Goal: Find specific page/section: Find specific page/section

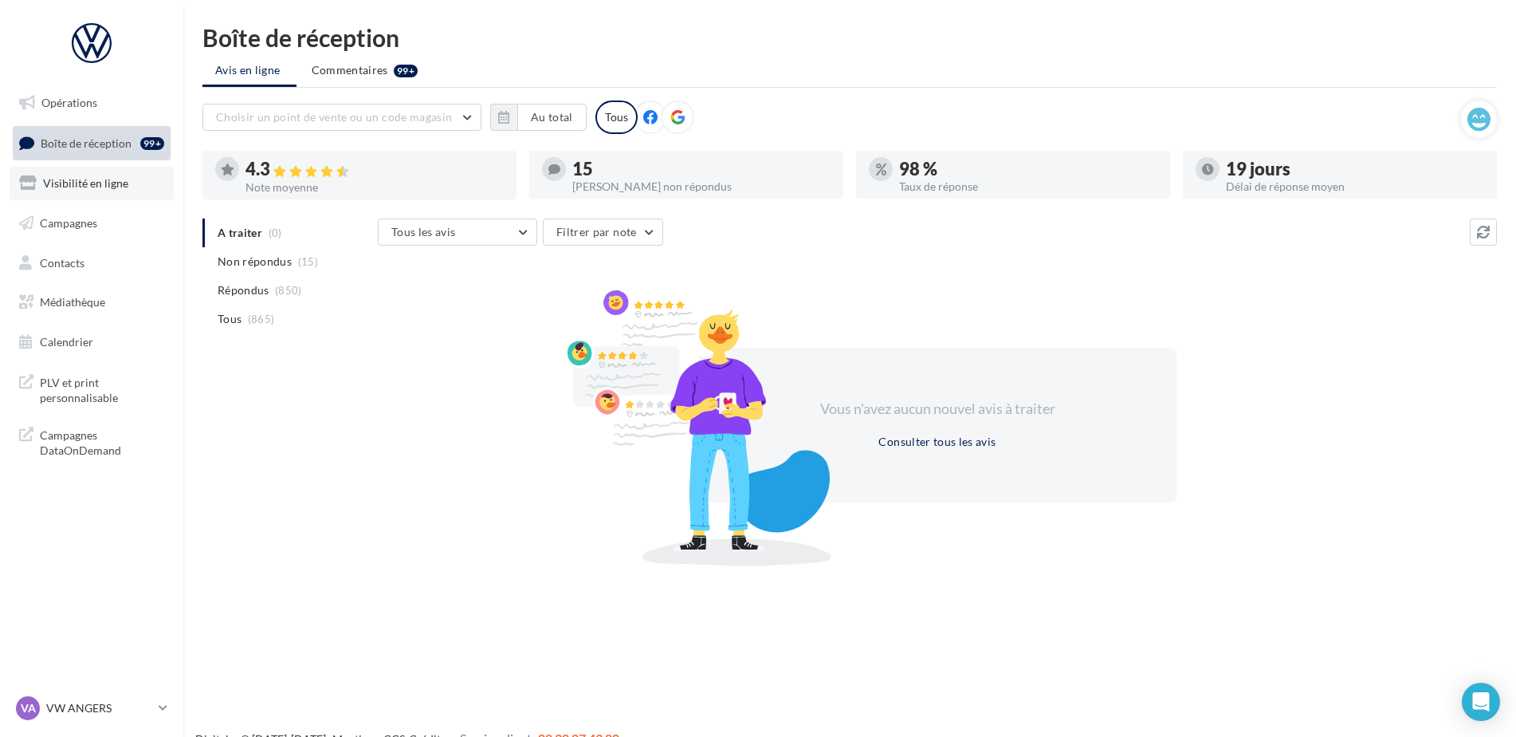
click at [104, 193] on link "Visibilité en ligne" at bounding box center [92, 183] width 164 height 33
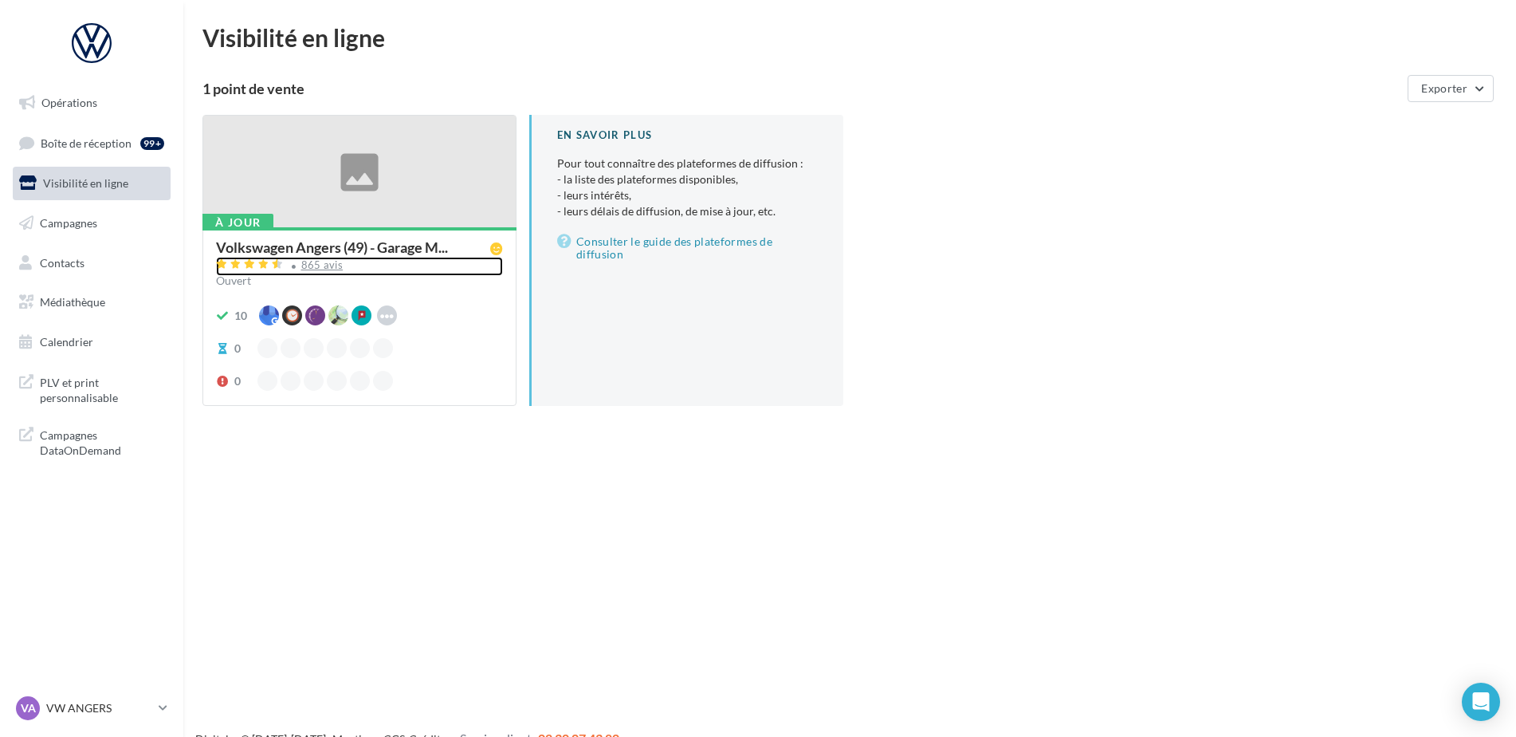
click at [320, 269] on div "865 avis" at bounding box center [322, 265] width 42 height 10
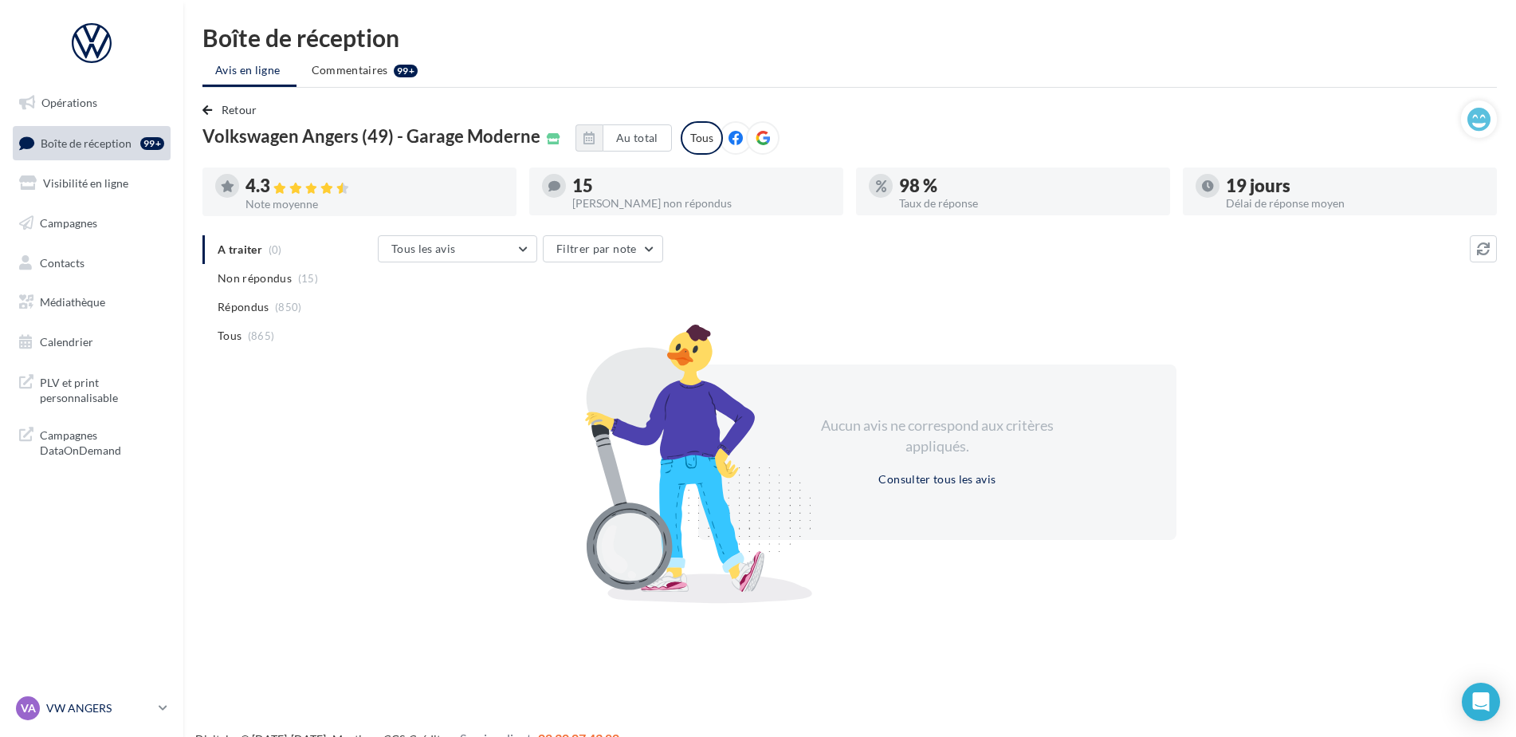
click at [103, 712] on p "VW ANGERS" at bounding box center [99, 708] width 106 height 16
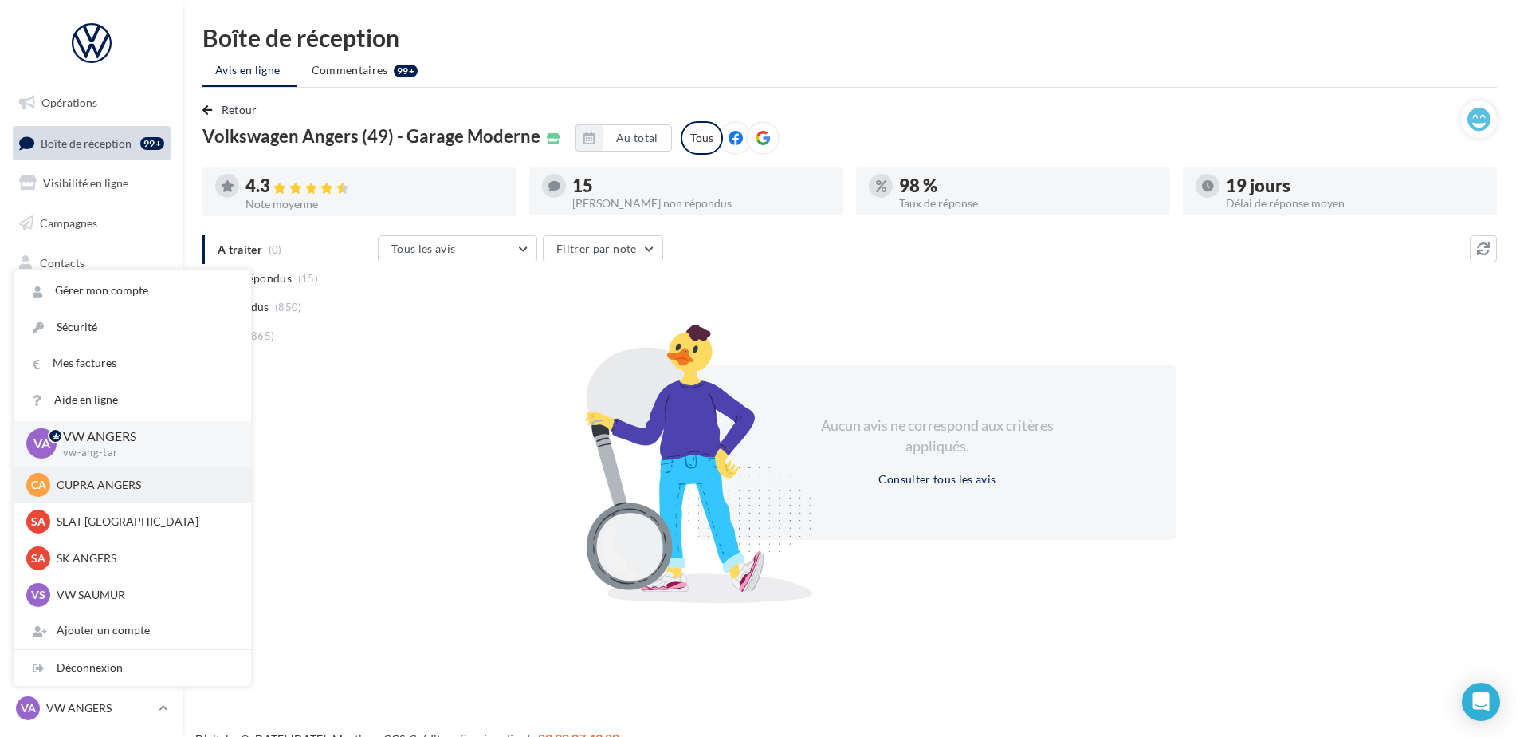
click at [73, 493] on div "CA CUPRA ANGERS cupra_angers" at bounding box center [132, 485] width 212 height 24
